Goal: Task Accomplishment & Management: Complete application form

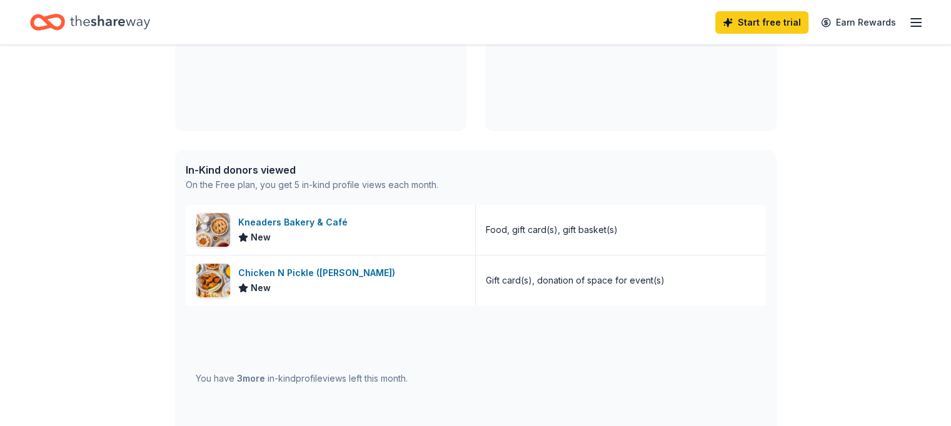
scroll to position [437, 0]
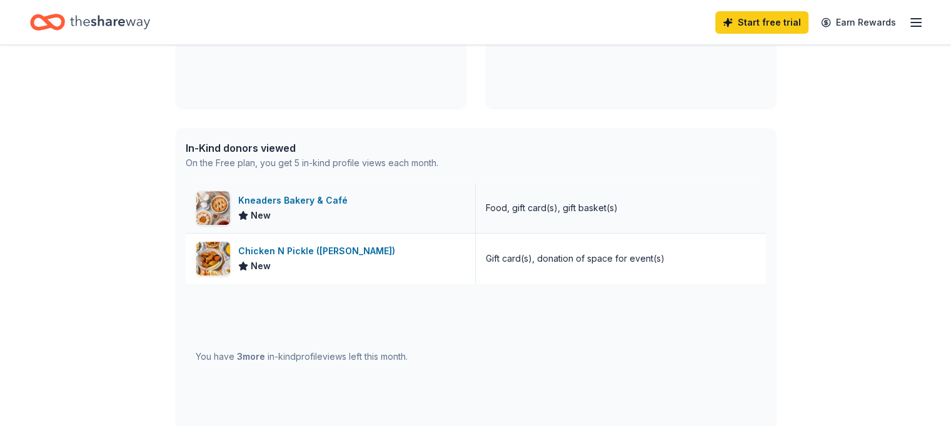
click at [324, 201] on div "Kneaders Bakery & Café" at bounding box center [295, 200] width 114 height 15
click at [394, 214] on div "Kneaders Bakery & Café New" at bounding box center [331, 208] width 290 height 50
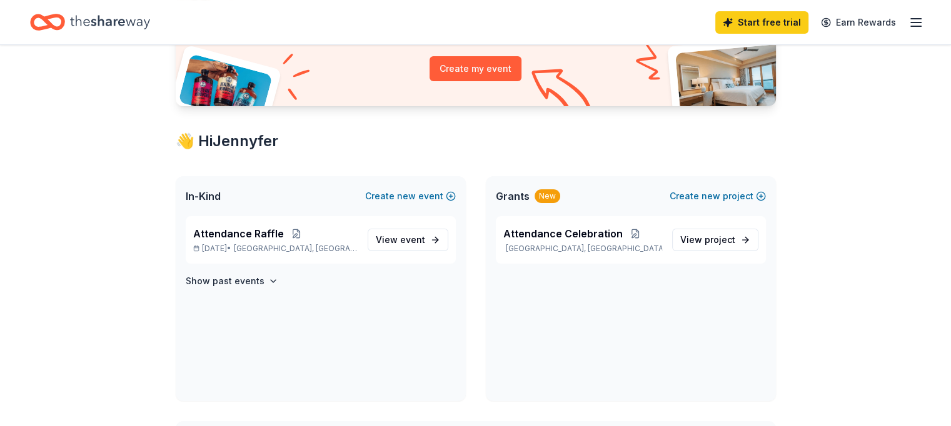
scroll to position [0, 0]
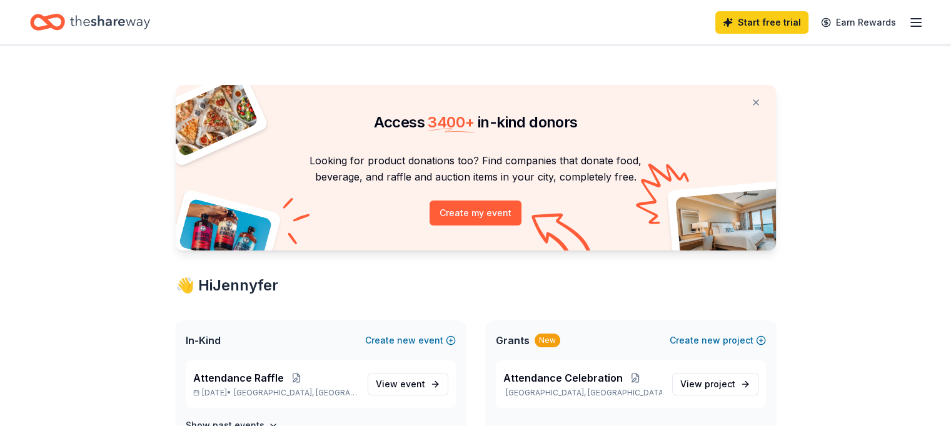
click at [374, 42] on div "Start free trial Earn Rewards" at bounding box center [475, 22] width 951 height 44
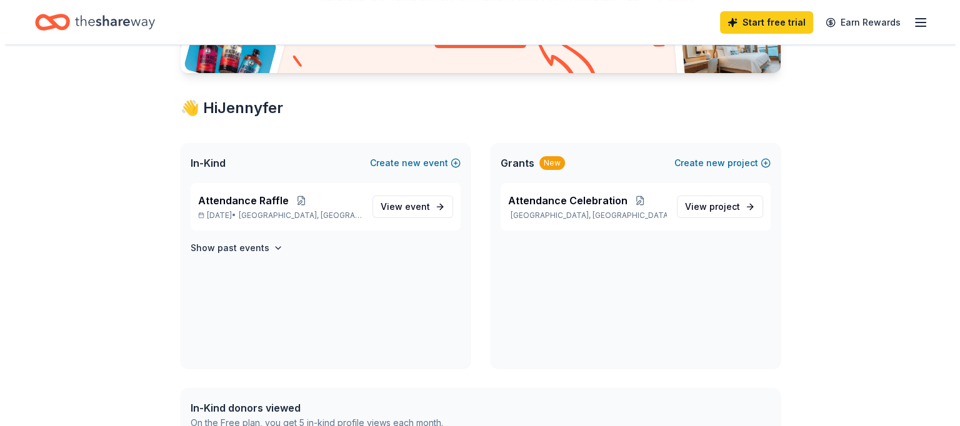
scroll to position [187, 0]
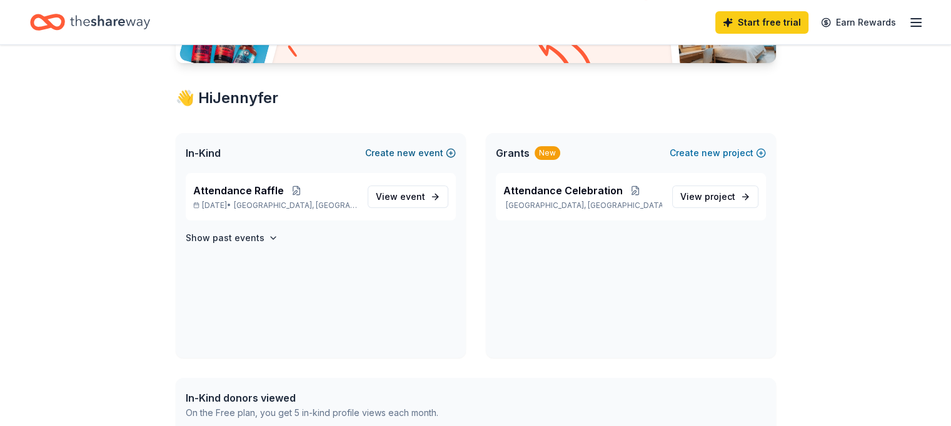
click at [421, 155] on button "Create new event" at bounding box center [410, 153] width 91 height 15
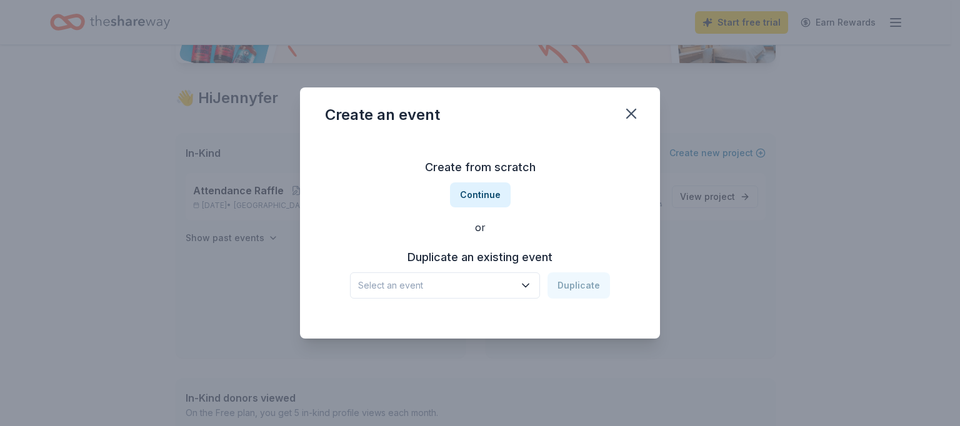
click at [522, 283] on icon "button" at bounding box center [525, 285] width 12 height 12
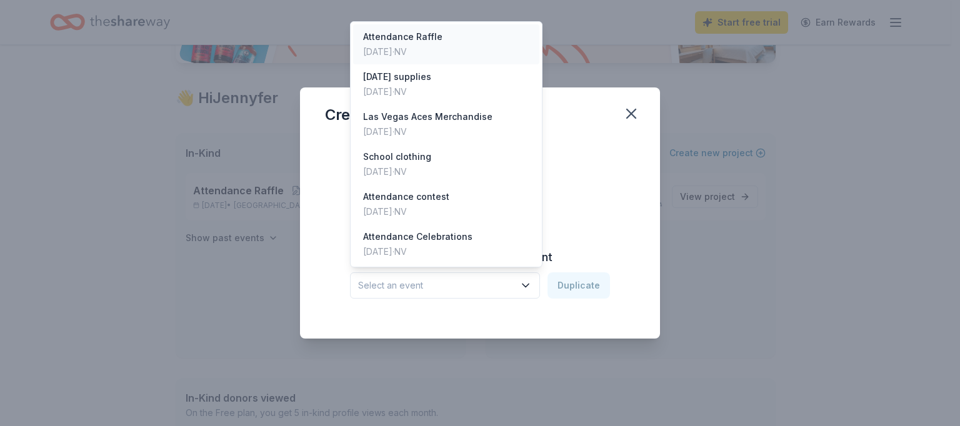
click at [460, 51] on div "Attendance Raffle Aug 29, 2025 · NV" at bounding box center [446, 44] width 186 height 40
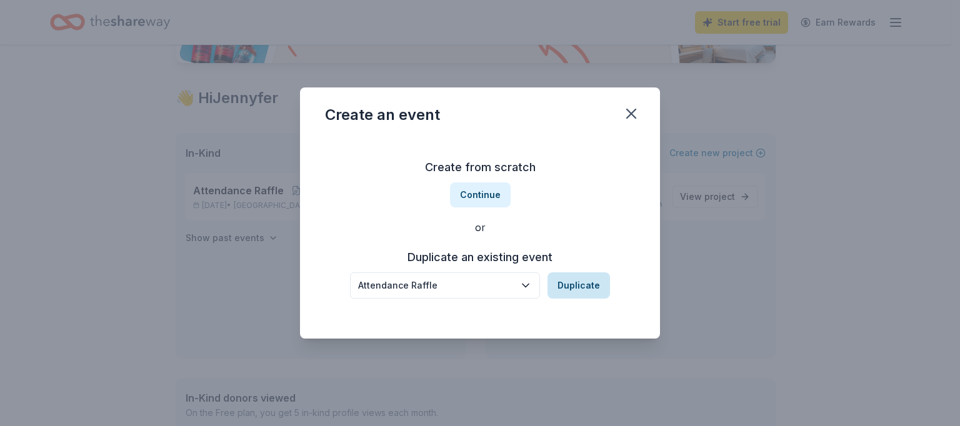
click at [585, 291] on button "Duplicate" at bounding box center [578, 285] width 62 height 26
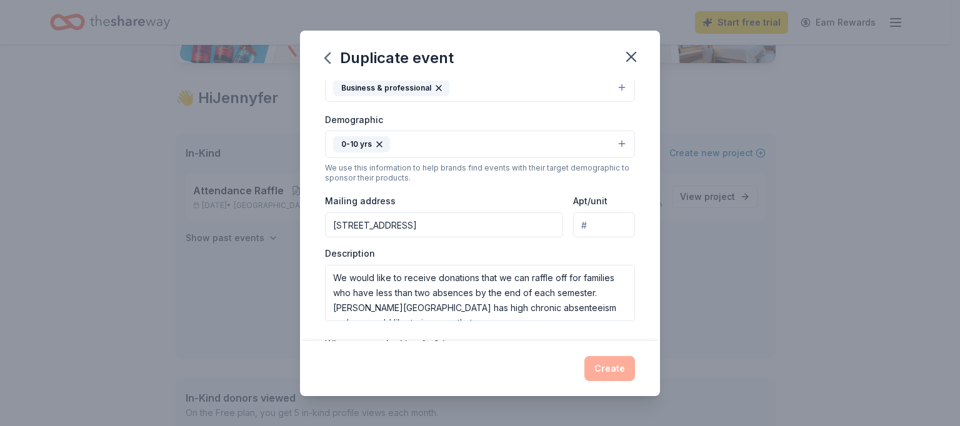
scroll to position [476, 0]
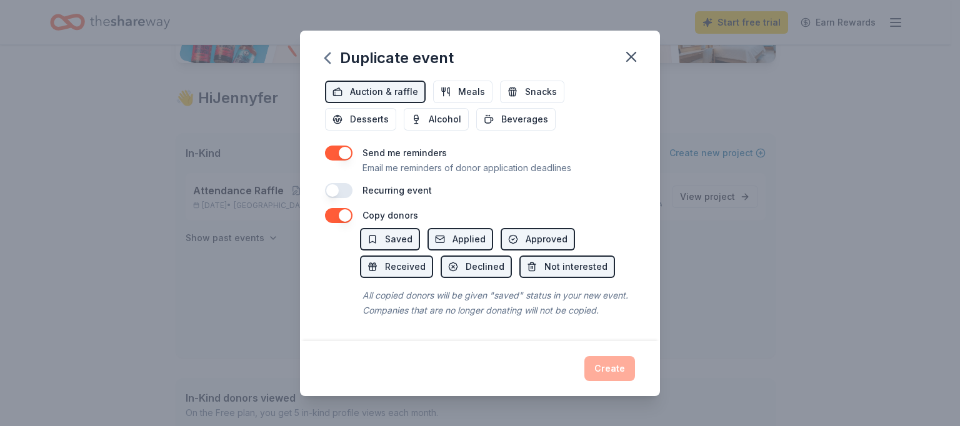
click at [616, 366] on div "Create" at bounding box center [480, 368] width 310 height 25
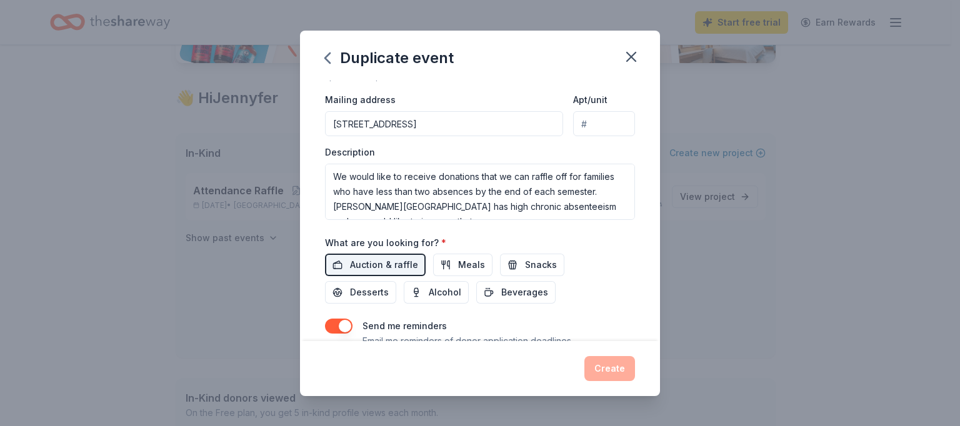
scroll to position [0, 0]
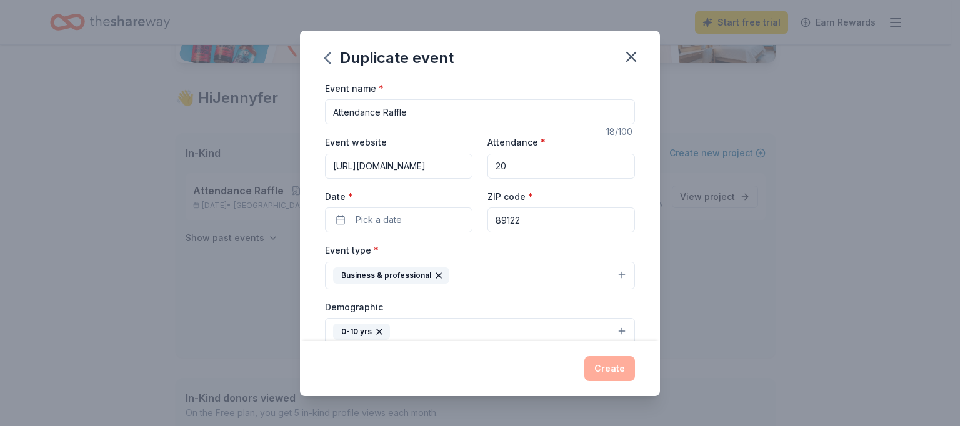
click at [600, 366] on div "Create" at bounding box center [480, 368] width 310 height 25
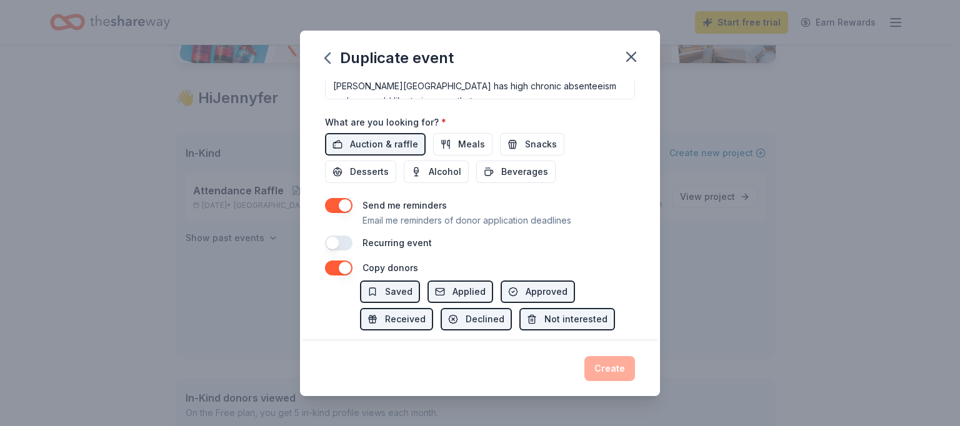
scroll to position [476, 0]
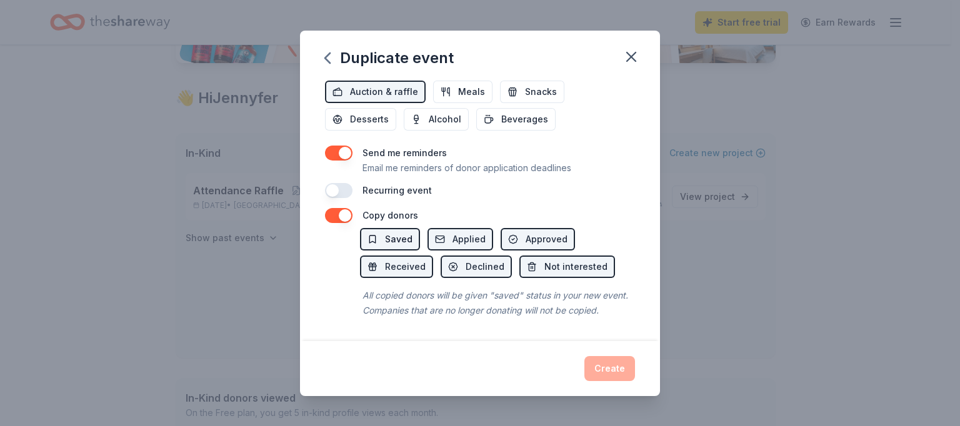
click at [405, 232] on span "Saved" at bounding box center [398, 239] width 27 height 15
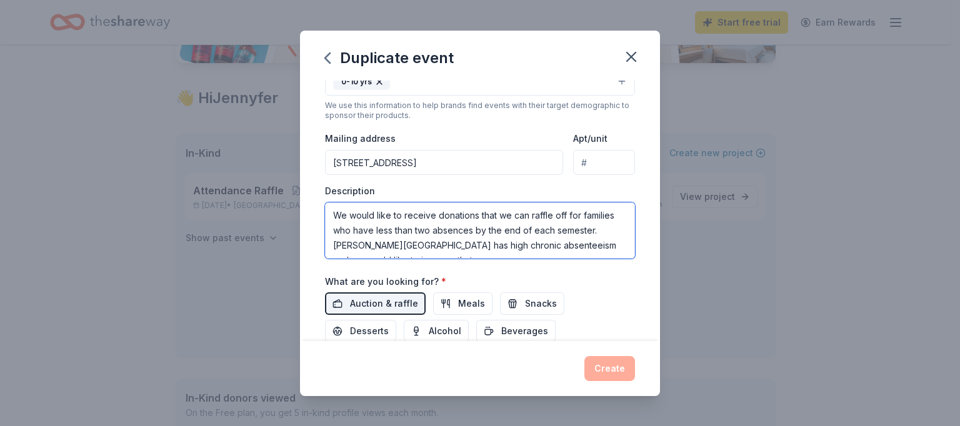
scroll to position [15, 0]
drag, startPoint x: 332, startPoint y: 210, endPoint x: 579, endPoint y: 271, distance: 254.4
click at [579, 271] on div "Event name * Attendance Raffle 18 /100 Event website https://www.cunninghamelem…" at bounding box center [480, 121] width 310 height 580
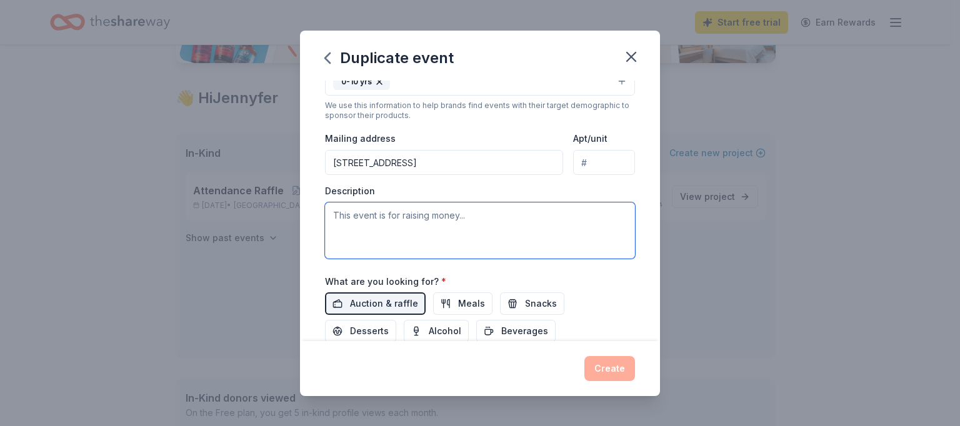
scroll to position [0, 0]
paste textarea "Dear [Donor Name / Business Name], My name is [Your Name], and I’m reaching out…"
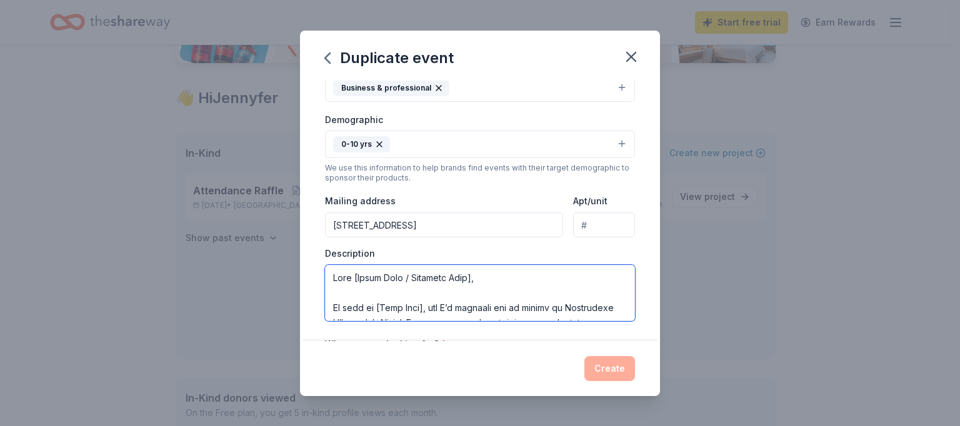
drag, startPoint x: 489, startPoint y: 278, endPoint x: 326, endPoint y: 277, distance: 163.1
click at [326, 277] on textarea at bounding box center [480, 293] width 310 height 56
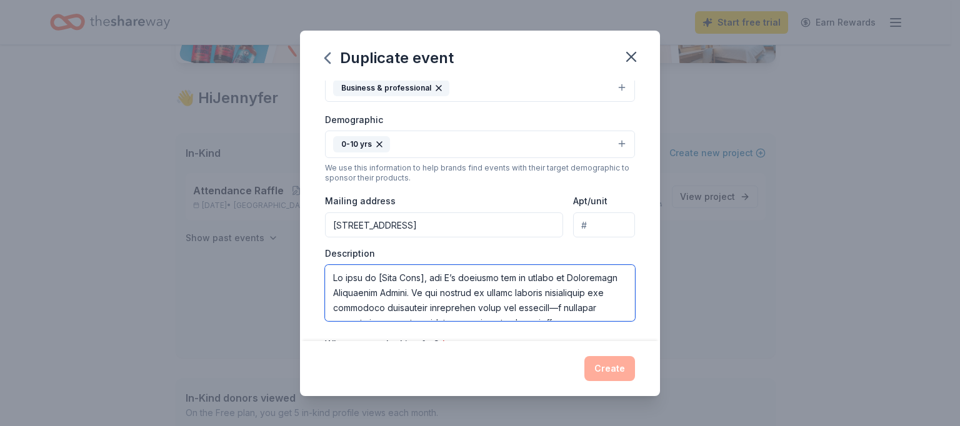
click at [334, 302] on textarea at bounding box center [480, 293] width 310 height 56
drag, startPoint x: 434, startPoint y: 281, endPoint x: 392, endPoint y: 277, distance: 41.4
click at [392, 277] on textarea at bounding box center [480, 293] width 310 height 56
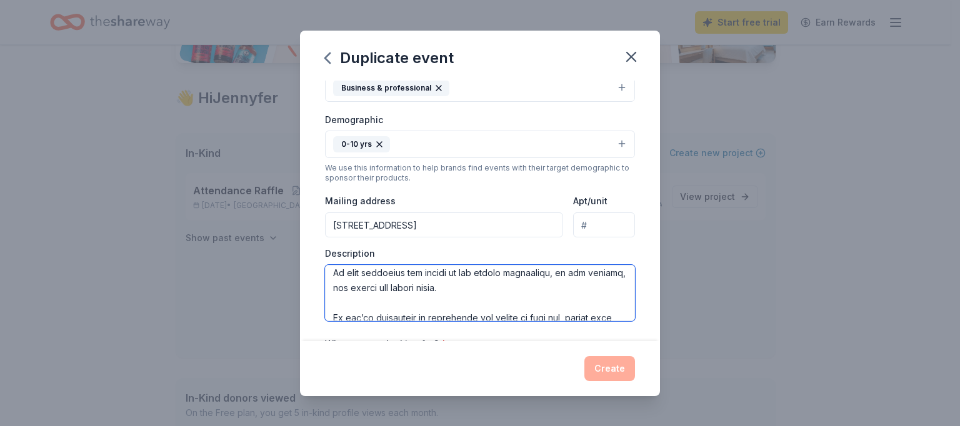
scroll to position [300, 0]
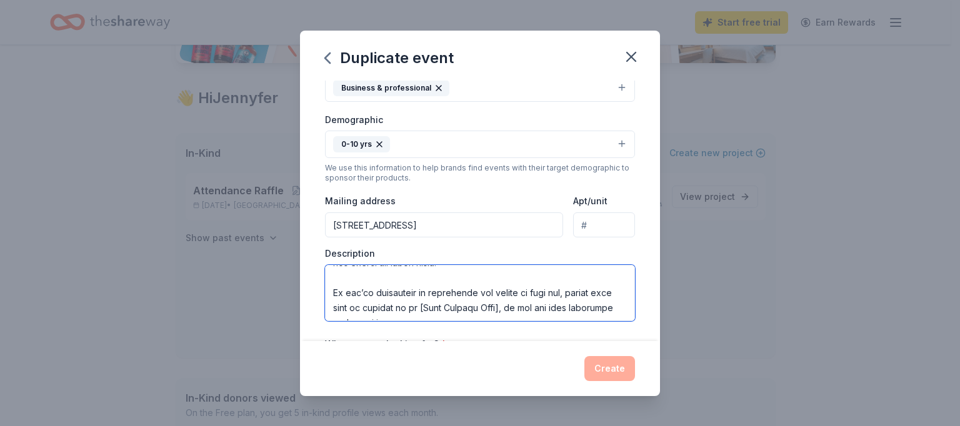
drag, startPoint x: 367, startPoint y: 291, endPoint x: 552, endPoint y: 284, distance: 185.1
click at [552, 284] on textarea at bounding box center [480, 293] width 310 height 56
click at [527, 301] on textarea at bounding box center [480, 293] width 310 height 56
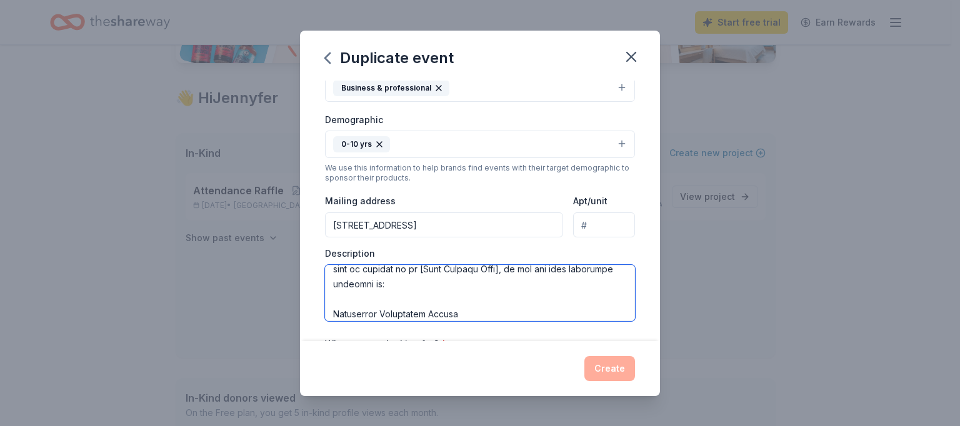
scroll to position [350, 0]
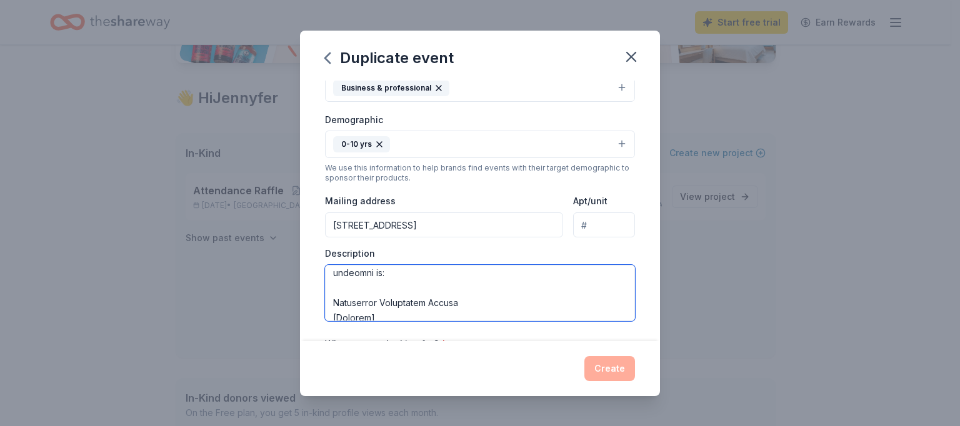
drag, startPoint x: 519, startPoint y: 291, endPoint x: 441, endPoint y: 290, distance: 77.5
click at [441, 290] on textarea at bounding box center [480, 293] width 310 height 56
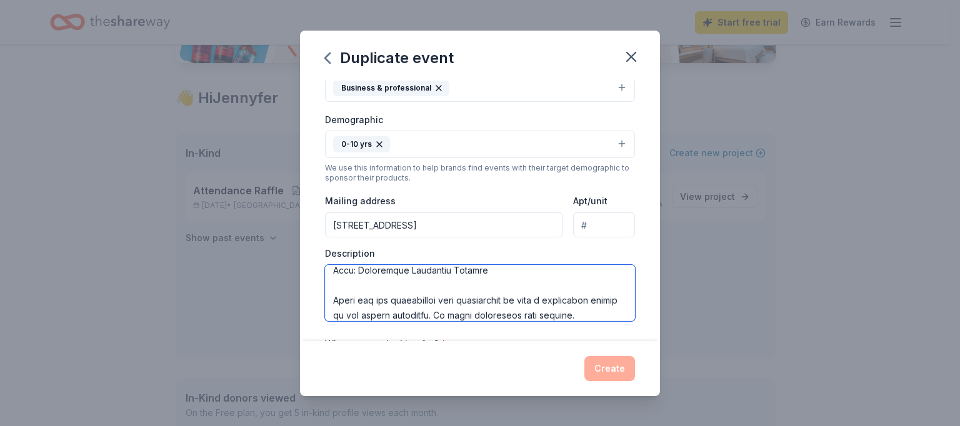
drag, startPoint x: 377, startPoint y: 285, endPoint x: 307, endPoint y: 282, distance: 70.0
click at [308, 282] on div "Event name * Attendance Raffle 18 /100 Event website https://www.cunninghamelem…" at bounding box center [480, 211] width 360 height 261
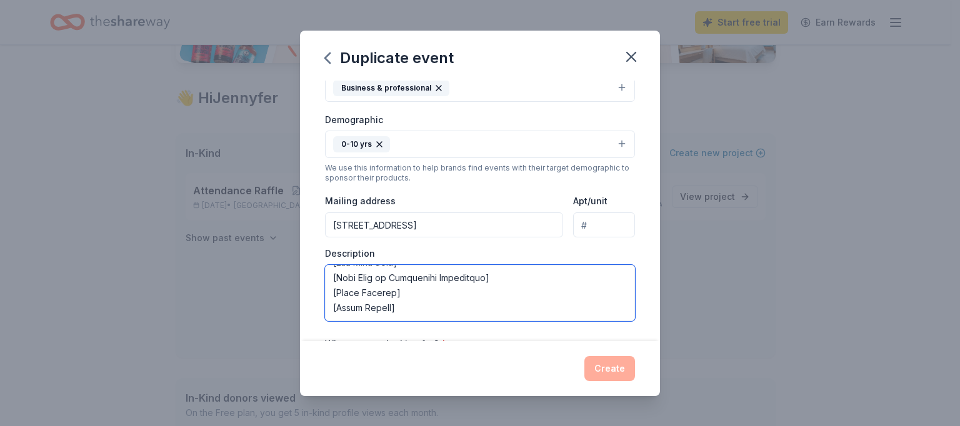
scroll to position [570, 0]
drag, startPoint x: 409, startPoint y: 306, endPoint x: 332, endPoint y: 276, distance: 82.9
click at [332, 276] on textarea at bounding box center [480, 293] width 310 height 56
drag, startPoint x: 384, startPoint y: 293, endPoint x: 312, endPoint y: 295, distance: 71.9
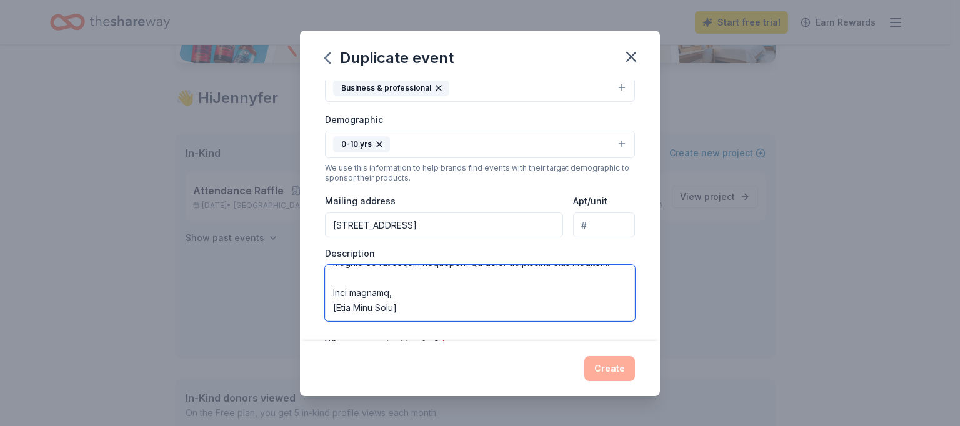
click at [312, 295] on div "Event name * Attendance Raffle 18 /100 Event website https://www.cunninghamelem…" at bounding box center [480, 211] width 360 height 261
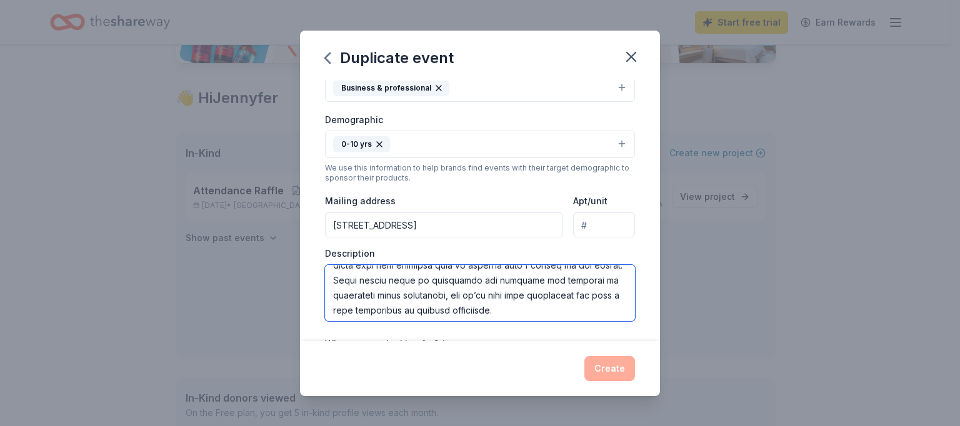
scroll to position [0, 0]
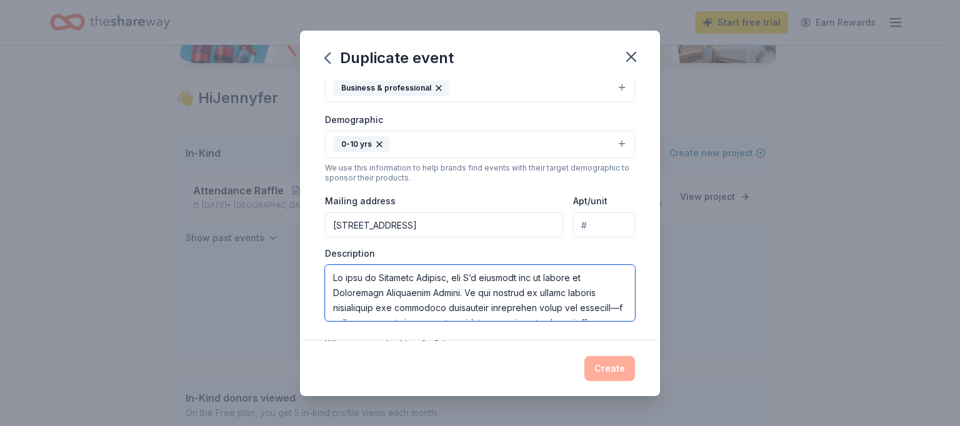
drag, startPoint x: 408, startPoint y: 296, endPoint x: 306, endPoint y: 240, distance: 116.6
click at [306, 240] on div "Event name * Attendance Raffle 18 /100 Event website https://www.cunninghamelem…" at bounding box center [480, 211] width 360 height 261
type textarea "My name is Jennyfer Terlaje, and I’m reaching out on behalf of Cunningham Eleme…"
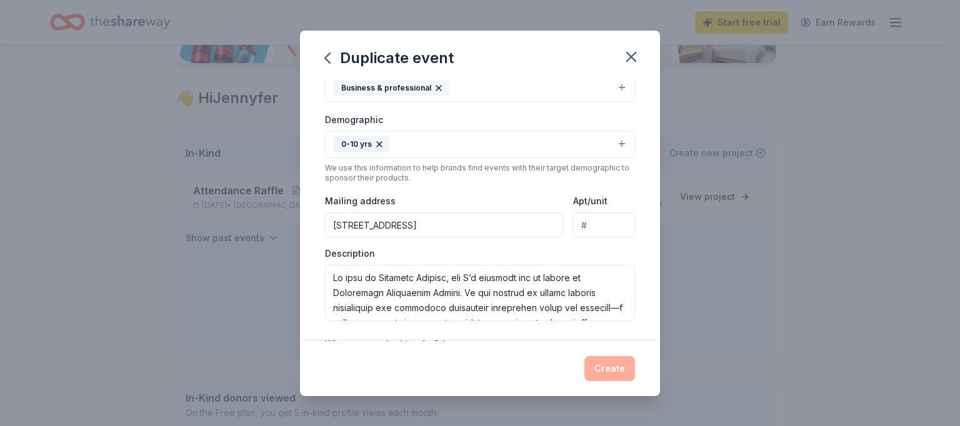
click at [632, 261] on div "Event name * Attendance Raffle 18 /100 Event website https://www.cunninghamelem…" at bounding box center [480, 211] width 360 height 261
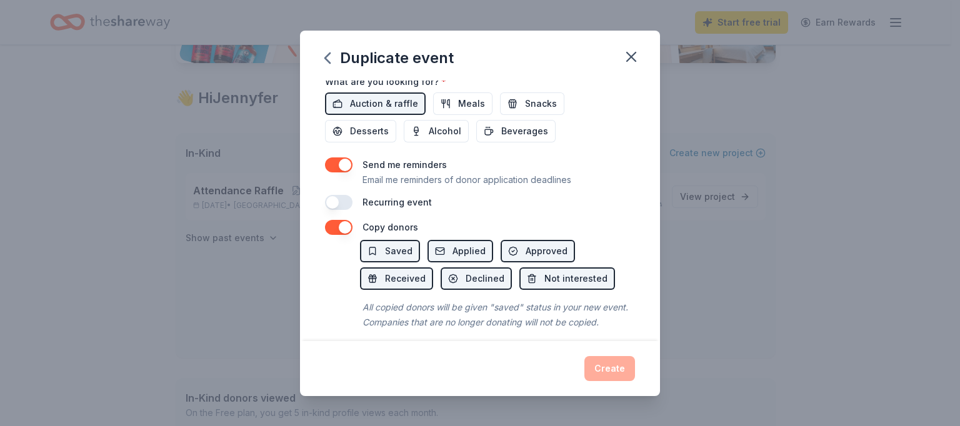
scroll to position [476, 0]
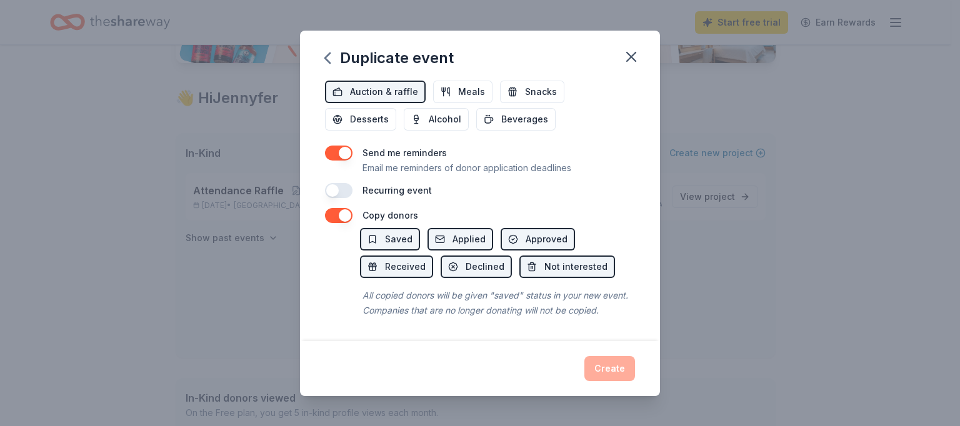
click at [620, 371] on div "Create" at bounding box center [480, 368] width 310 height 25
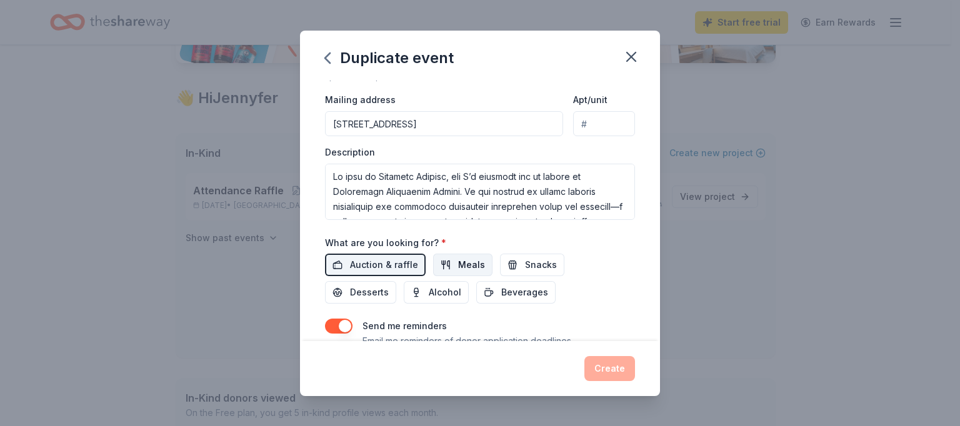
click at [467, 269] on span "Meals" at bounding box center [471, 264] width 27 height 15
click at [545, 266] on span "Snacks" at bounding box center [541, 264] width 32 height 15
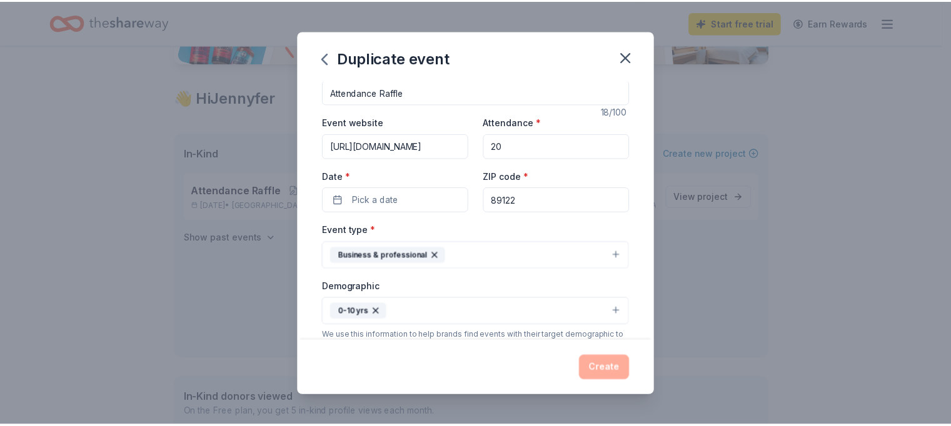
scroll to position [0, 0]
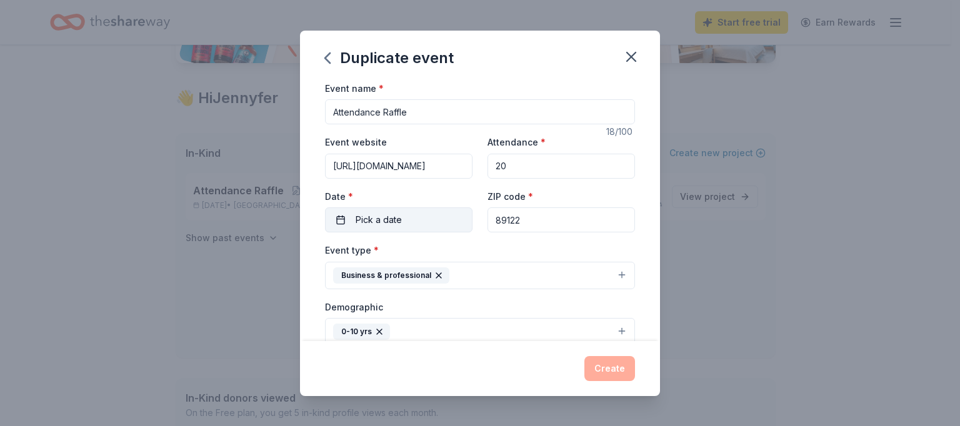
click at [417, 222] on button "Pick a date" at bounding box center [398, 219] width 147 height 25
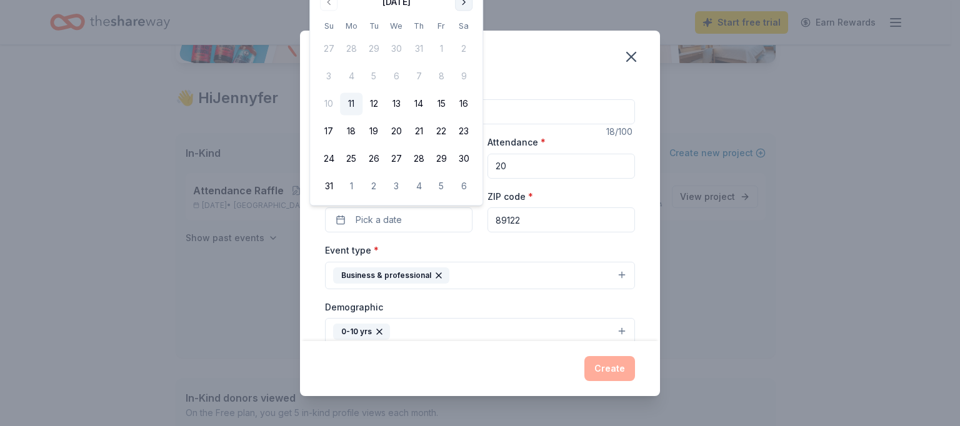
click at [459, 4] on button "Go to next month" at bounding box center [463, 1] width 17 height 17
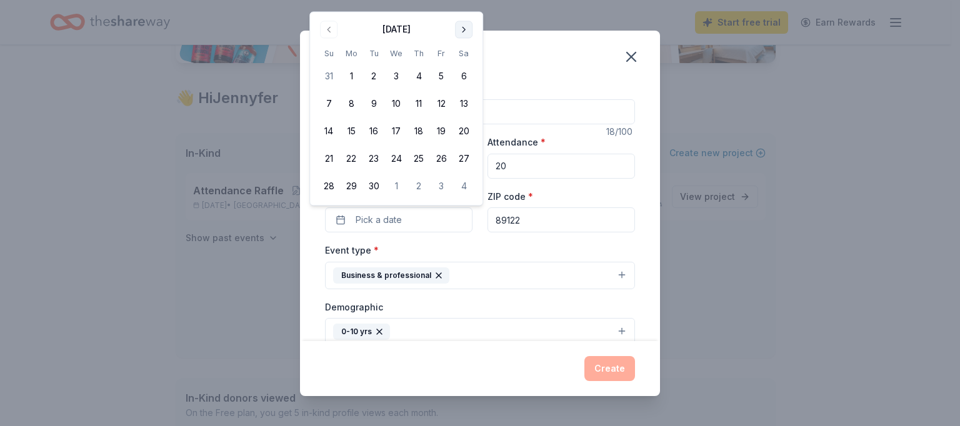
click at [467, 31] on button "Go to next month" at bounding box center [463, 29] width 17 height 17
click at [402, 134] on button "15" at bounding box center [396, 132] width 22 height 22
click at [551, 252] on div "Event type * Business & professional" at bounding box center [480, 265] width 310 height 47
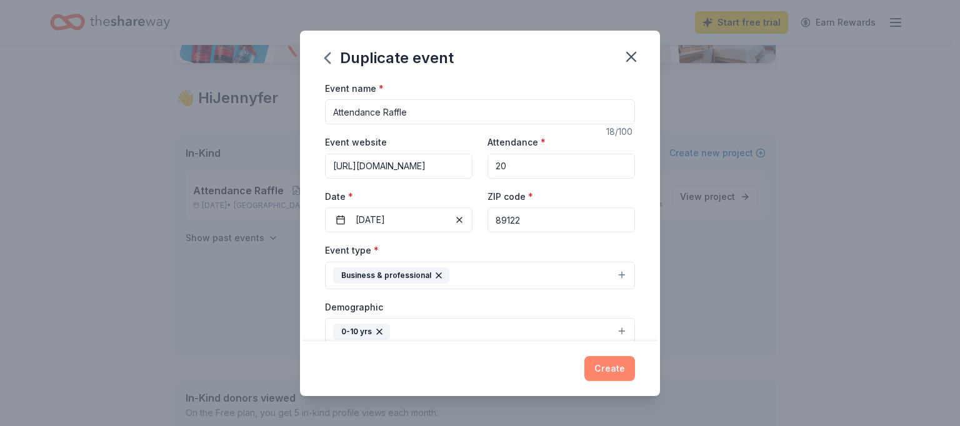
click at [611, 361] on button "Create" at bounding box center [609, 368] width 51 height 25
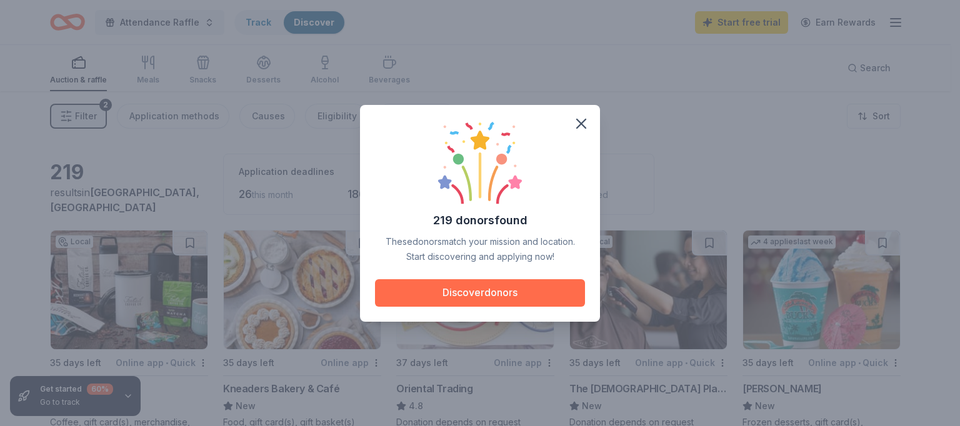
click at [461, 286] on button "Discover donors" at bounding box center [480, 292] width 210 height 27
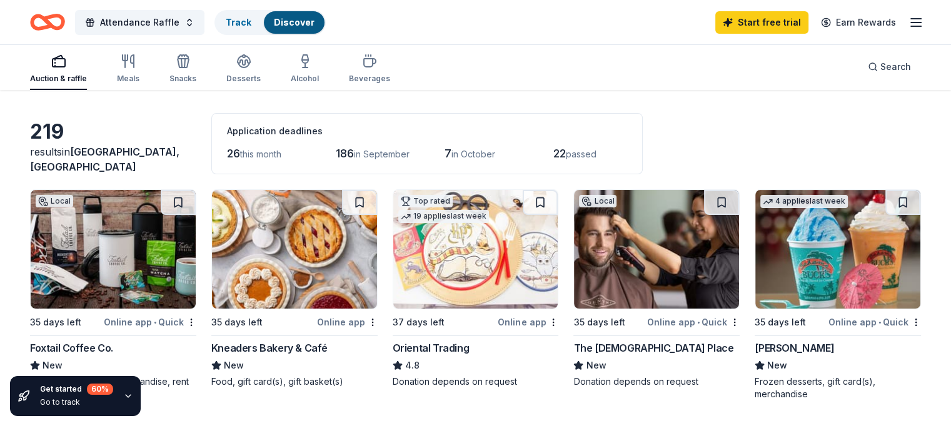
scroll to position [125, 0]
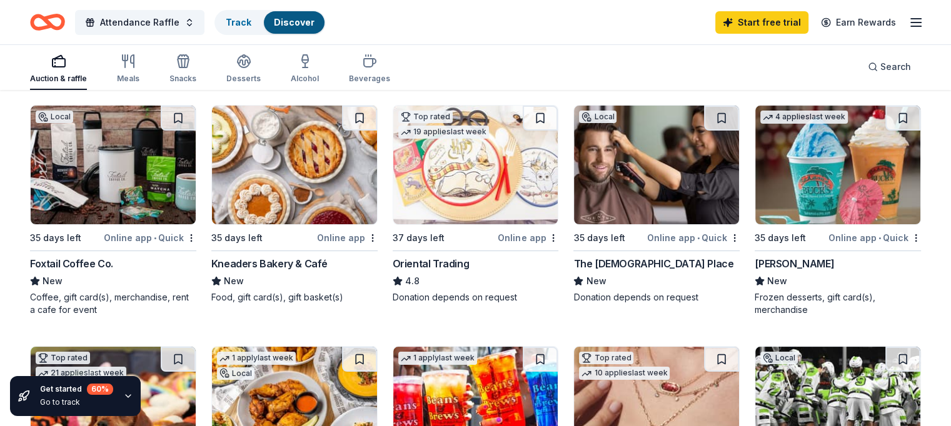
click at [468, 186] on img at bounding box center [475, 165] width 165 height 119
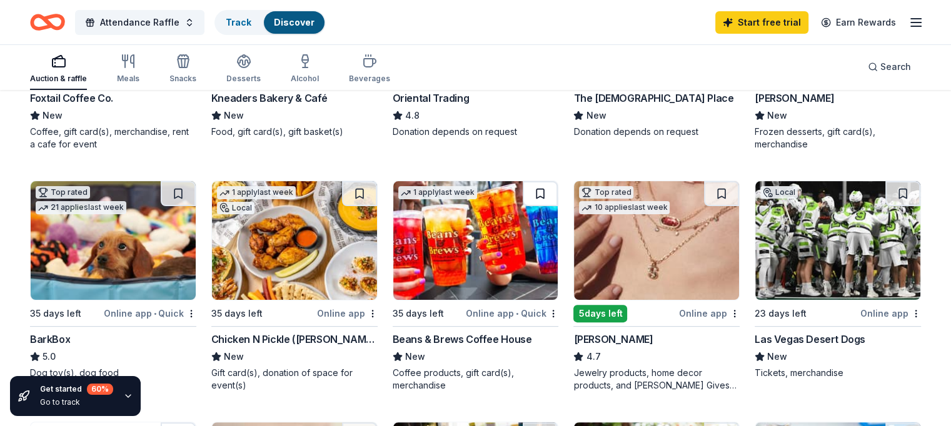
scroll to position [312, 0]
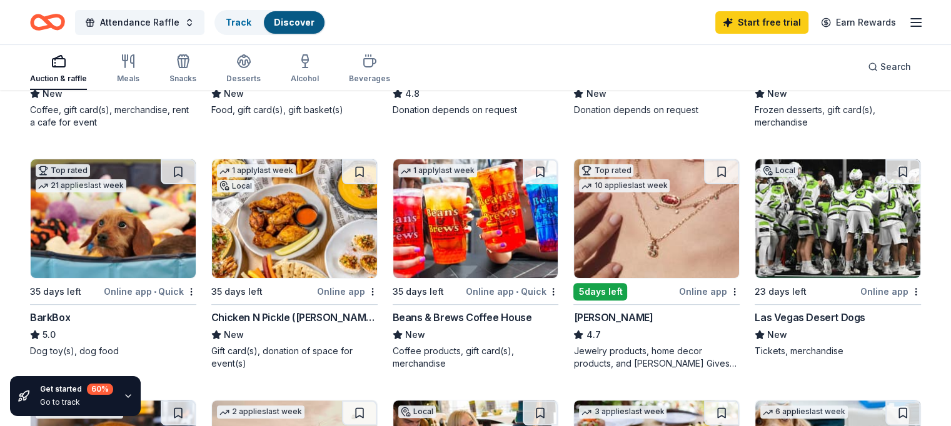
click at [817, 249] on img at bounding box center [837, 218] width 165 height 119
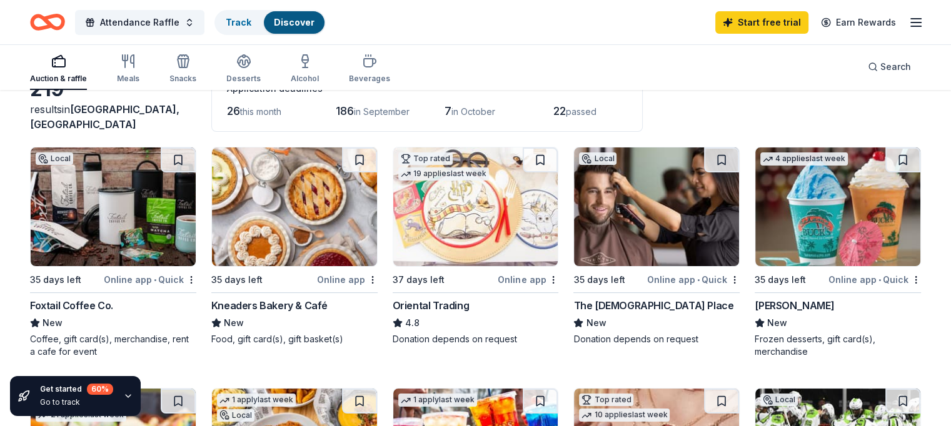
scroll to position [0, 0]
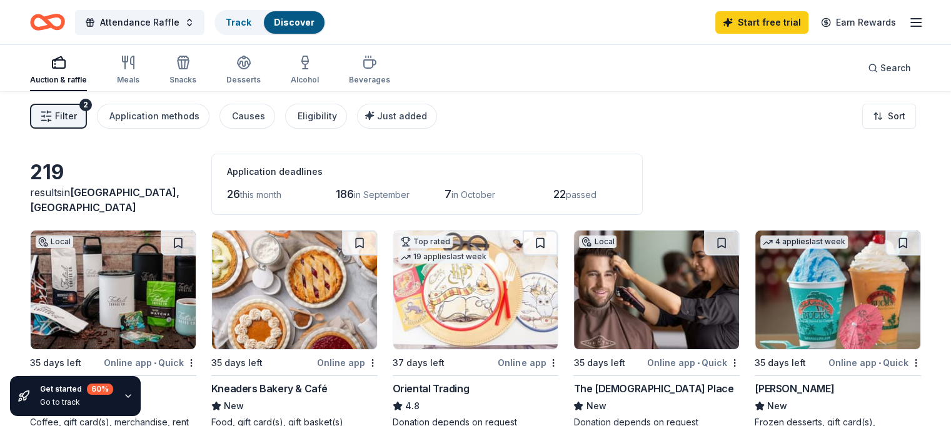
click at [631, 271] on img at bounding box center [656, 290] width 165 height 119
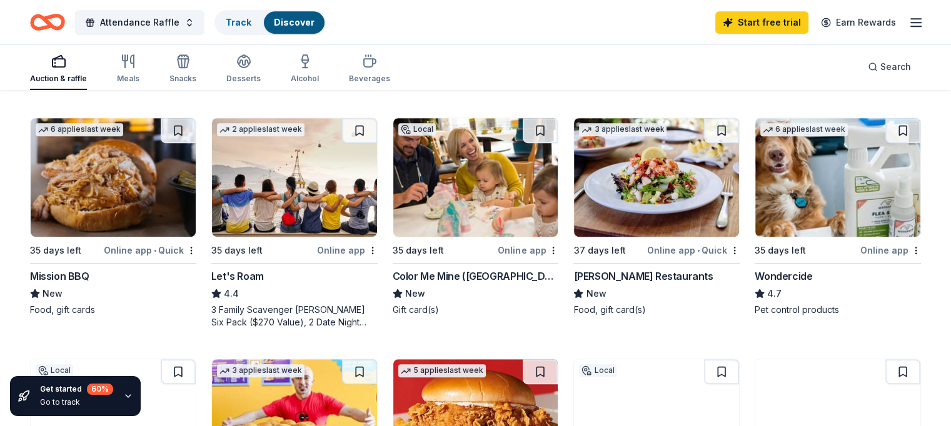
scroll to position [625, 0]
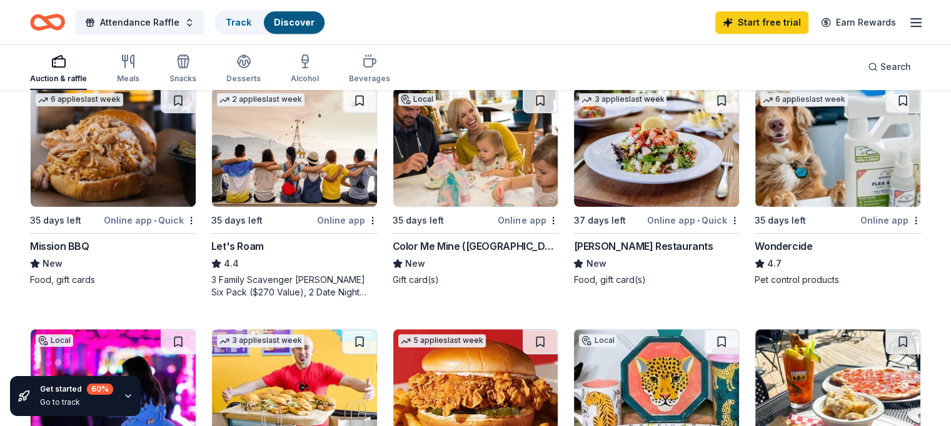
click at [478, 163] on img at bounding box center [475, 147] width 165 height 119
click at [108, 181] on img at bounding box center [113, 147] width 165 height 119
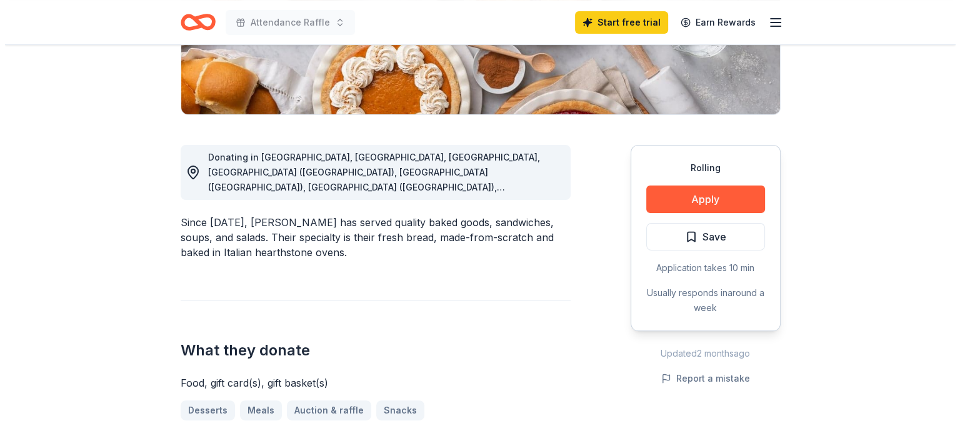
scroll to position [312, 0]
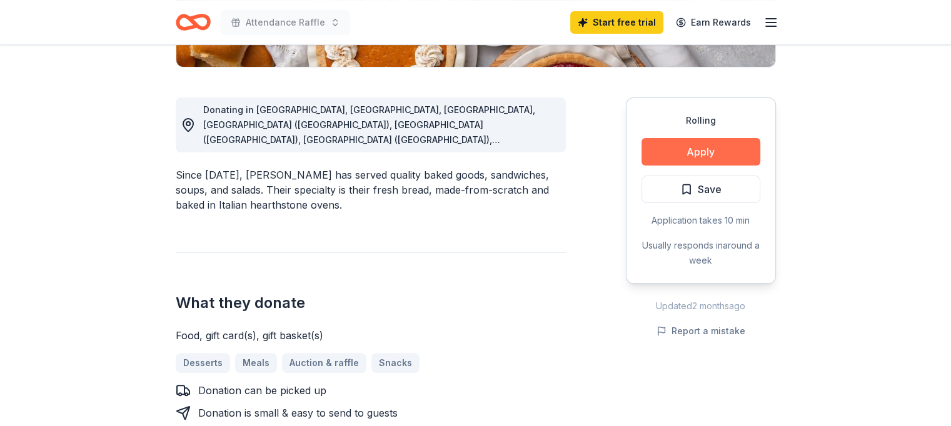
click at [692, 156] on button "Apply" at bounding box center [700, 151] width 119 height 27
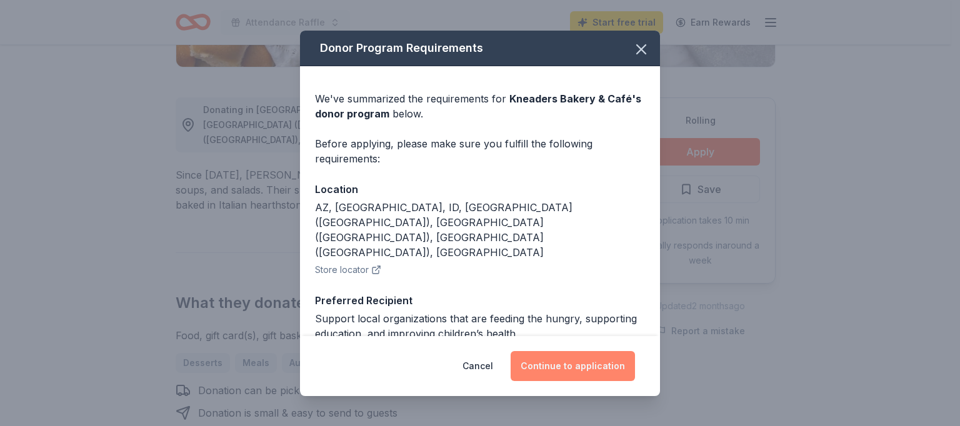
click at [565, 365] on button "Continue to application" at bounding box center [573, 366] width 124 height 30
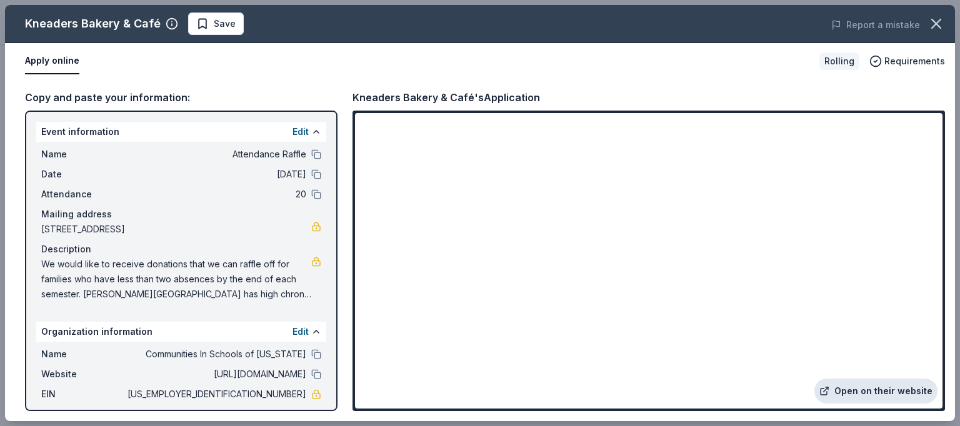
click at [877, 395] on link "Open on their website" at bounding box center [875, 391] width 123 height 25
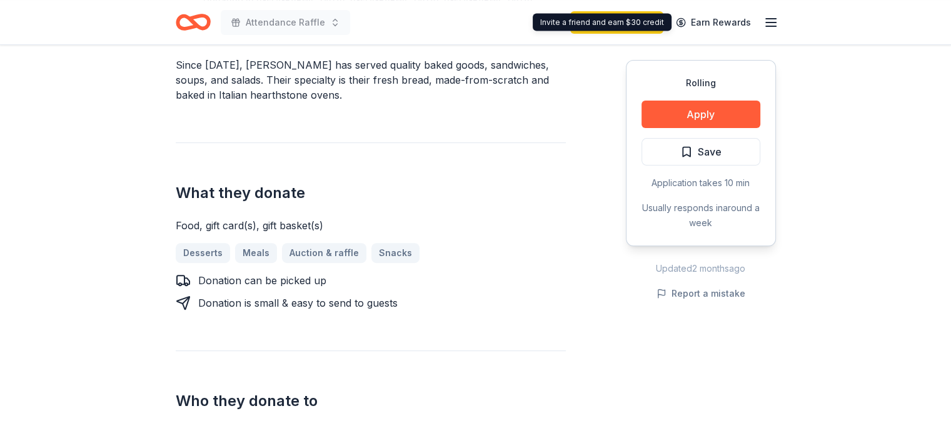
scroll to position [437, 0]
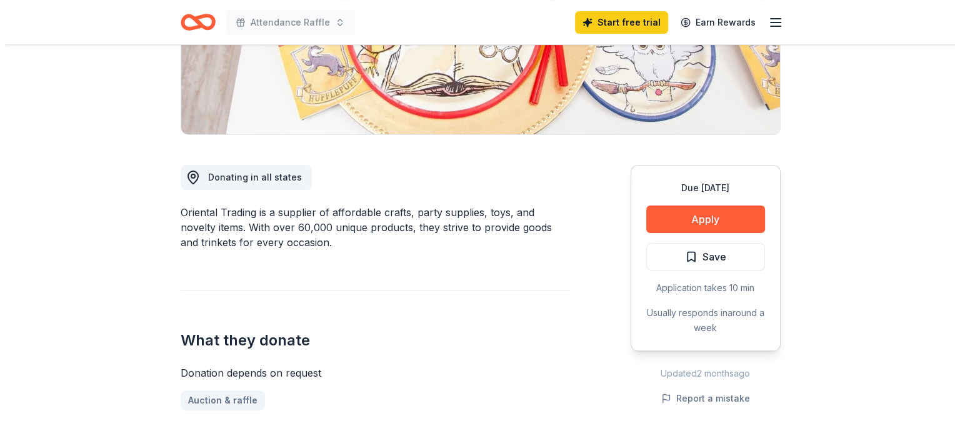
scroll to position [250, 0]
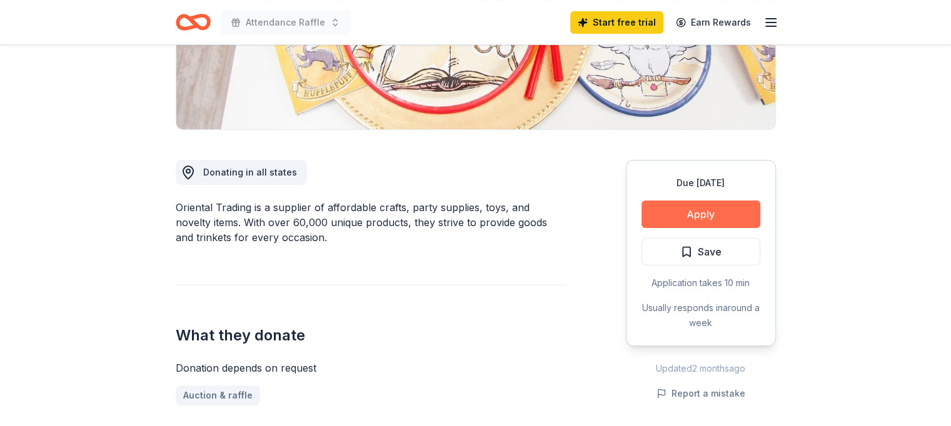
click at [652, 206] on button "Apply" at bounding box center [700, 214] width 119 height 27
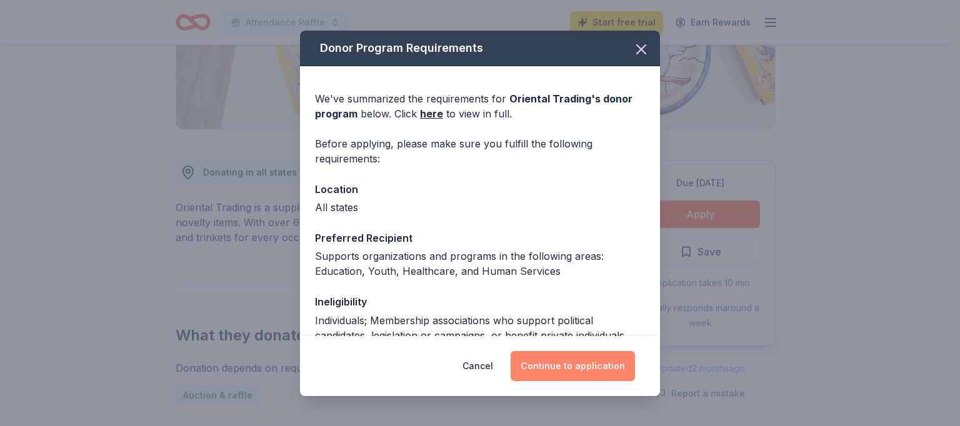
click at [555, 374] on button "Continue to application" at bounding box center [573, 366] width 124 height 30
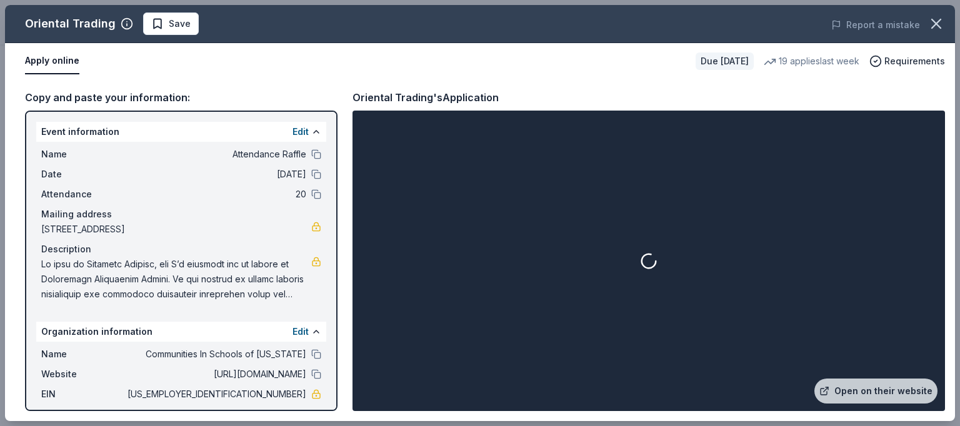
scroll to position [67, 0]
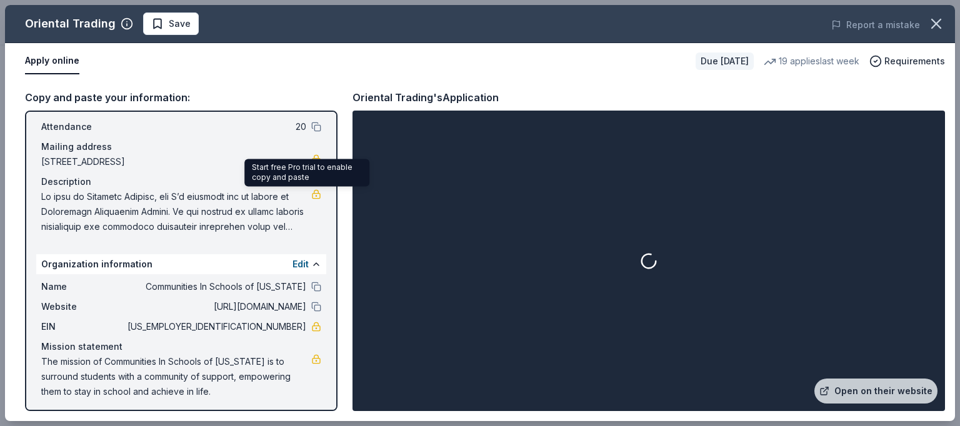
click at [311, 196] on link at bounding box center [316, 194] width 10 height 10
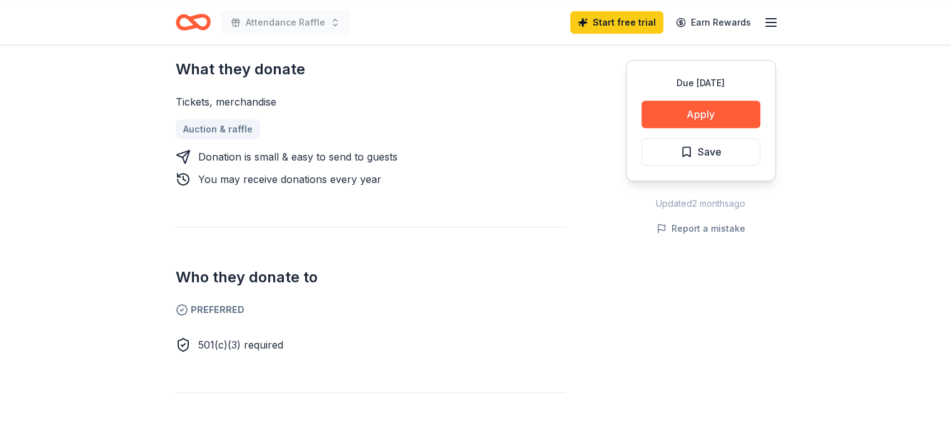
scroll to position [625, 0]
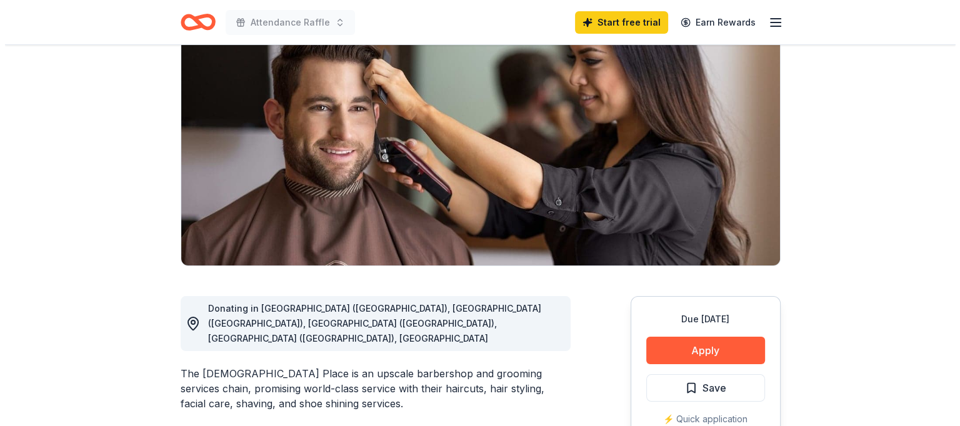
scroll to position [187, 0]
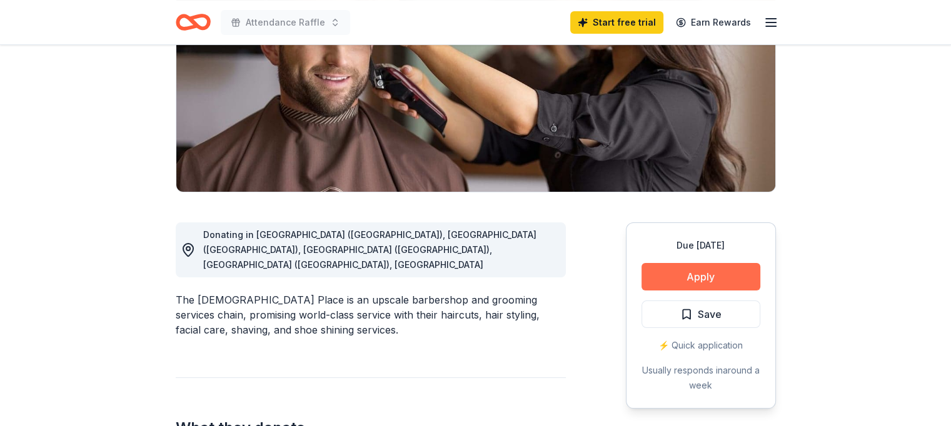
click at [715, 271] on button "Apply" at bounding box center [700, 276] width 119 height 27
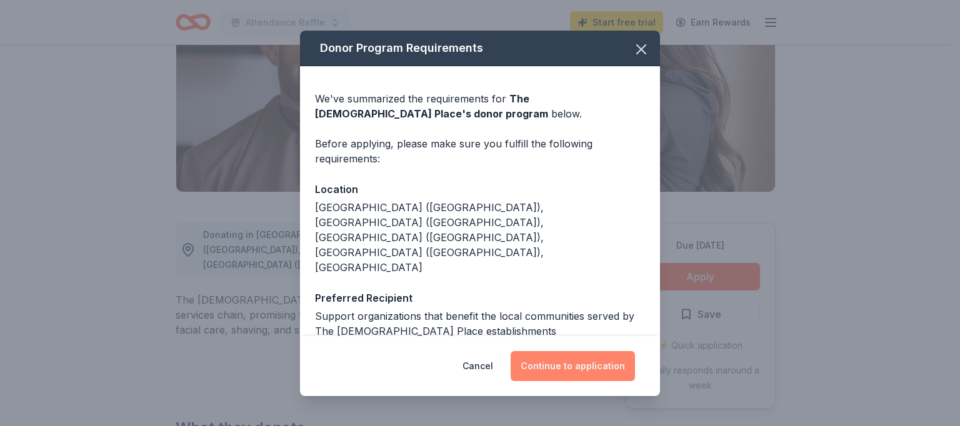
click at [599, 371] on button "Continue to application" at bounding box center [573, 366] width 124 height 30
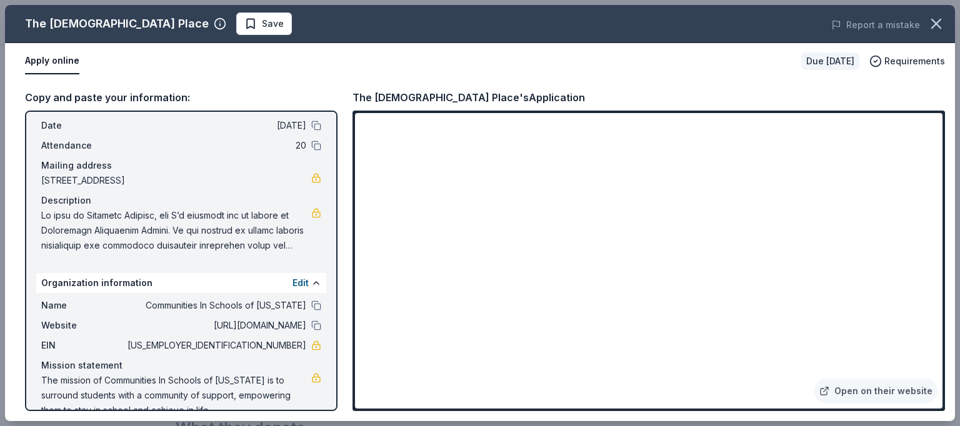
scroll to position [62, 0]
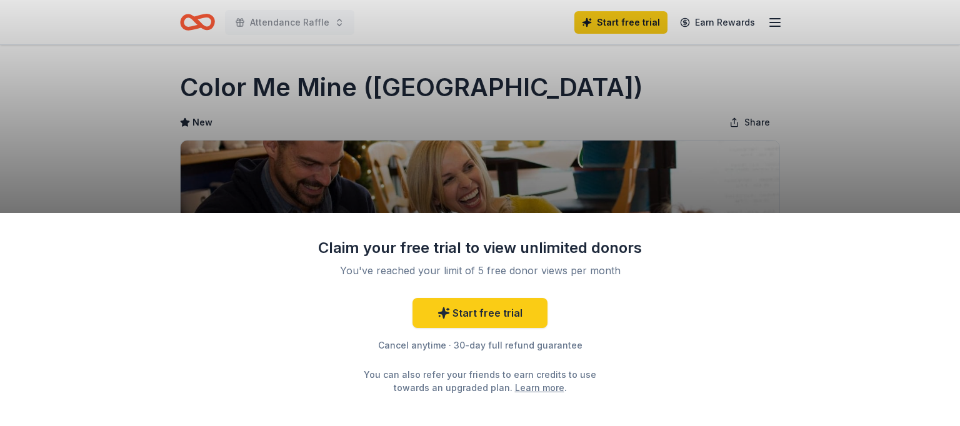
click at [756, 185] on div "Claim your free trial to view unlimited donors You've reached your limit of 5 f…" at bounding box center [480, 213] width 960 height 426
